Goal: Task Accomplishment & Management: Use online tool/utility

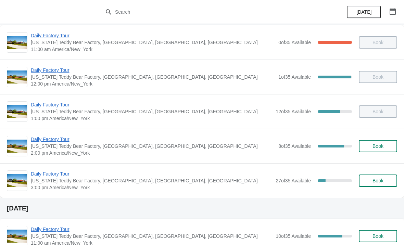
scroll to position [39, 0]
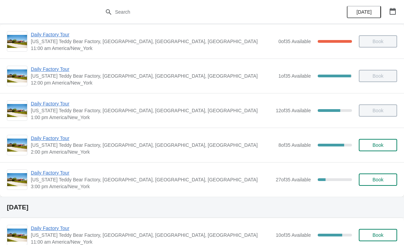
click at [59, 138] on span "Daily Factory Tour" at bounding box center [153, 138] width 244 height 7
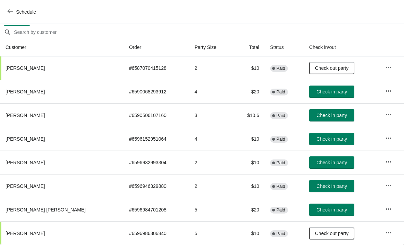
scroll to position [57, 0]
click at [317, 210] on span "Check in party" at bounding box center [331, 209] width 30 height 5
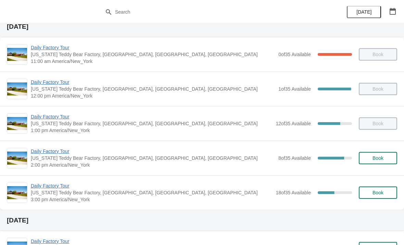
scroll to position [26, 0]
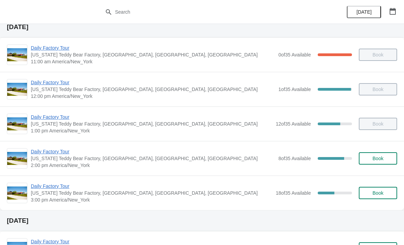
click at [48, 186] on span "Daily Factory Tour" at bounding box center [151, 186] width 241 height 7
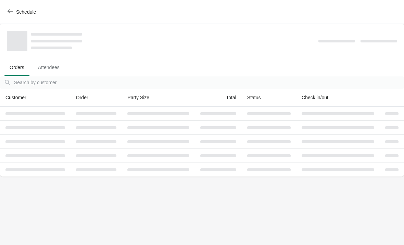
scroll to position [0, 0]
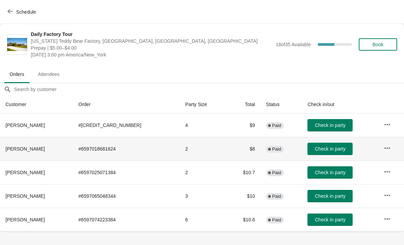
click at [378, 145] on td at bounding box center [391, 149] width 26 height 24
click at [385, 146] on icon "button" at bounding box center [387, 148] width 7 height 7
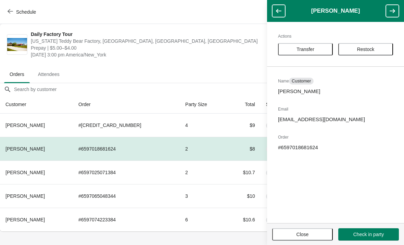
click at [305, 49] on span "Transfer" at bounding box center [306, 49] width 18 height 5
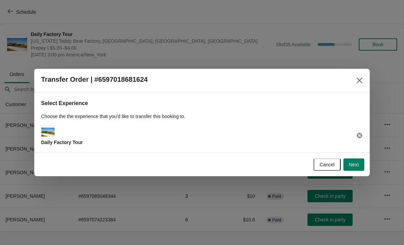
click at [61, 131] on div "Daily Factory Tour" at bounding box center [62, 135] width 42 height 21
click at [45, 134] on img at bounding box center [47, 132] width 13 height 9
click at [356, 167] on span "Next" at bounding box center [354, 164] width 10 height 5
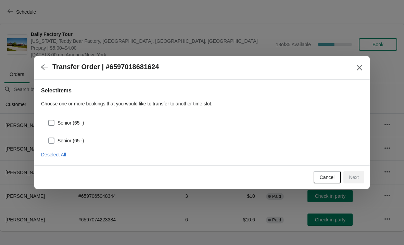
click at [50, 143] on span at bounding box center [51, 141] width 6 height 6
click at [49, 138] on input "Senior (65+)" at bounding box center [48, 138] width 0 height 0
checkbox input "true"
select select "Senior (65+)"
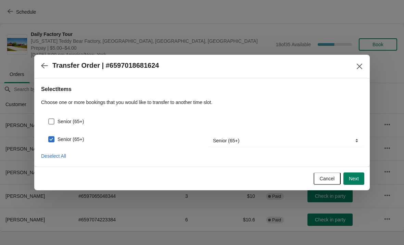
click at [50, 119] on span at bounding box center [51, 122] width 6 height 6
click at [49, 119] on input "Senior (65+)" at bounding box center [48, 119] width 0 height 0
checkbox input "true"
select select "Senior (65+)"
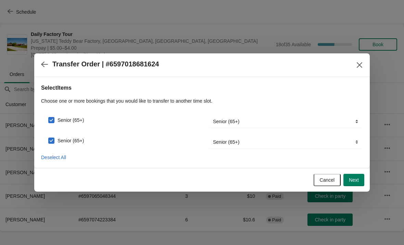
click at [356, 180] on span "Next" at bounding box center [354, 179] width 10 height 5
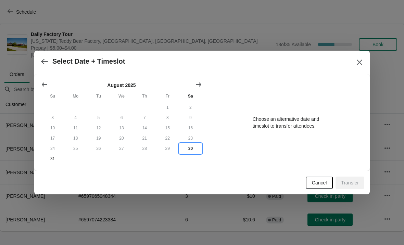
click at [190, 148] on button "30" at bounding box center [190, 149] width 23 height 10
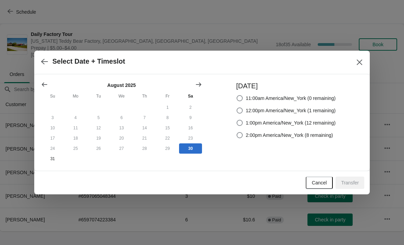
click at [266, 136] on span "2:00pm America/New_York (8 remaining)" at bounding box center [289, 135] width 87 height 7
click at [237, 133] on input "2:00pm America/New_York (8 remaining)" at bounding box center [237, 132] width 0 height 0
radio input "true"
click at [345, 187] on button "Transfer" at bounding box center [350, 183] width 29 height 12
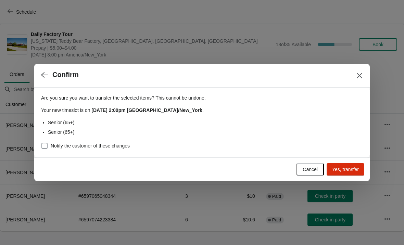
click at [46, 145] on span at bounding box center [44, 146] width 6 height 6
click at [42, 143] on input "Notify the customer of these changes" at bounding box center [41, 143] width 0 height 0
checkbox input "true"
click at [346, 169] on span "Yes, transfer" at bounding box center [345, 169] width 27 height 5
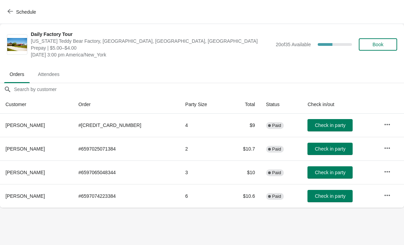
click at [11, 13] on icon "button" at bounding box center [10, 11] width 5 height 5
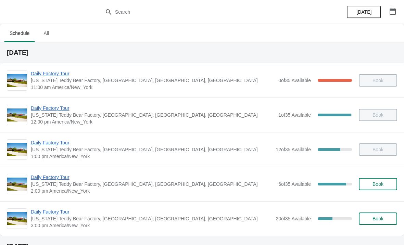
click at [49, 180] on span "Daily Factory Tour" at bounding box center [153, 177] width 244 height 7
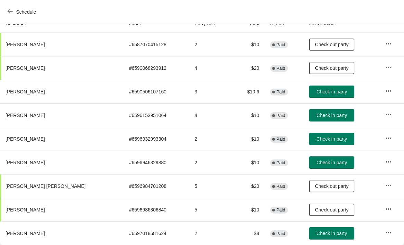
scroll to position [81, 0]
click at [320, 236] on span "Check in party" at bounding box center [331, 233] width 30 height 5
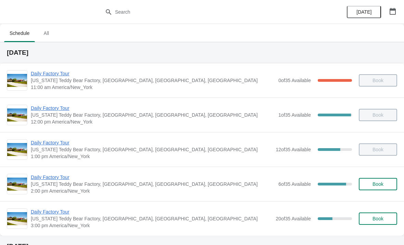
click at [49, 180] on span "Daily Factory Tour" at bounding box center [153, 177] width 244 height 7
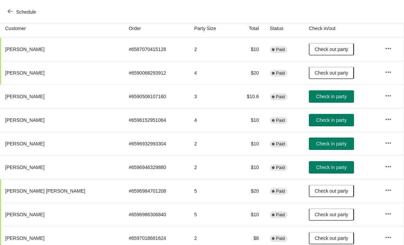
scroll to position [76, 0]
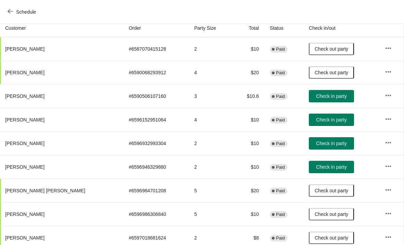
click at [323, 169] on span "Check in party" at bounding box center [331, 166] width 30 height 5
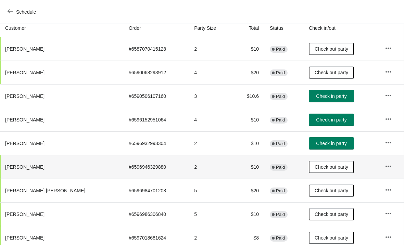
click at [322, 142] on span "Check in party" at bounding box center [331, 143] width 30 height 5
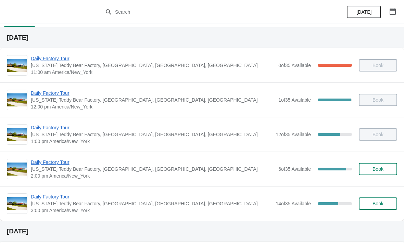
scroll to position [17, 0]
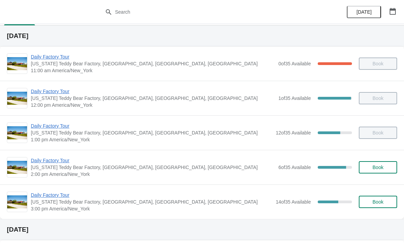
click at [50, 159] on span "Daily Factory Tour" at bounding box center [153, 160] width 244 height 7
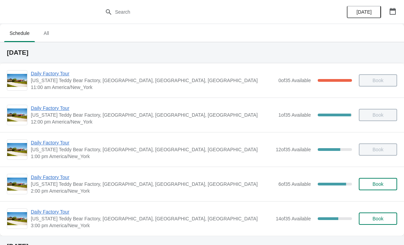
click at [55, 211] on span "Daily Factory Tour" at bounding box center [151, 212] width 241 height 7
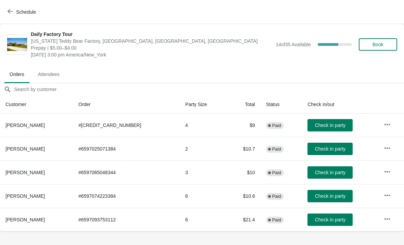
click at [317, 148] on span "Check in party" at bounding box center [330, 148] width 30 height 5
